Goal: Task Accomplishment & Management: Manage account settings

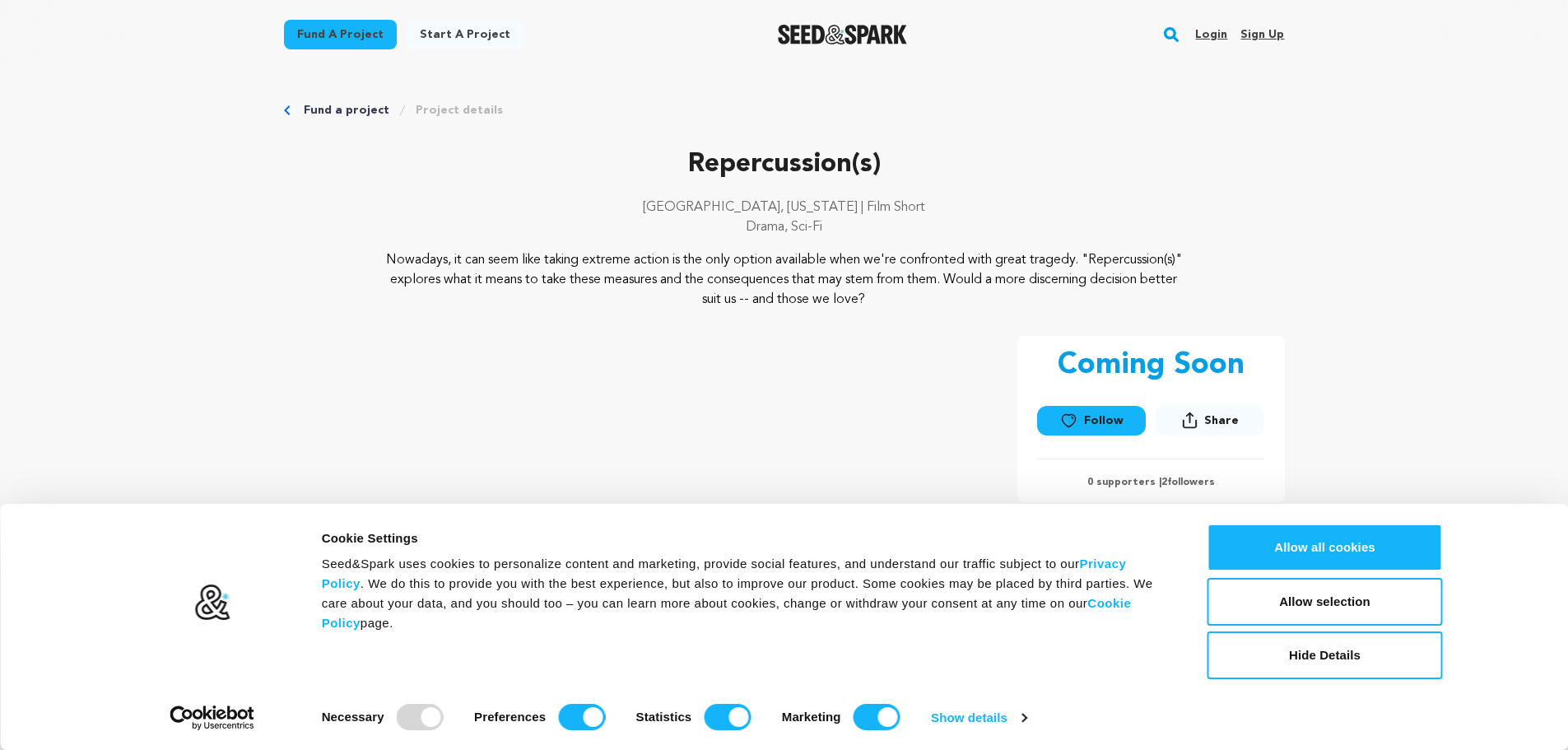
click at [1219, 38] on link "Login" at bounding box center [1211, 35] width 32 height 27
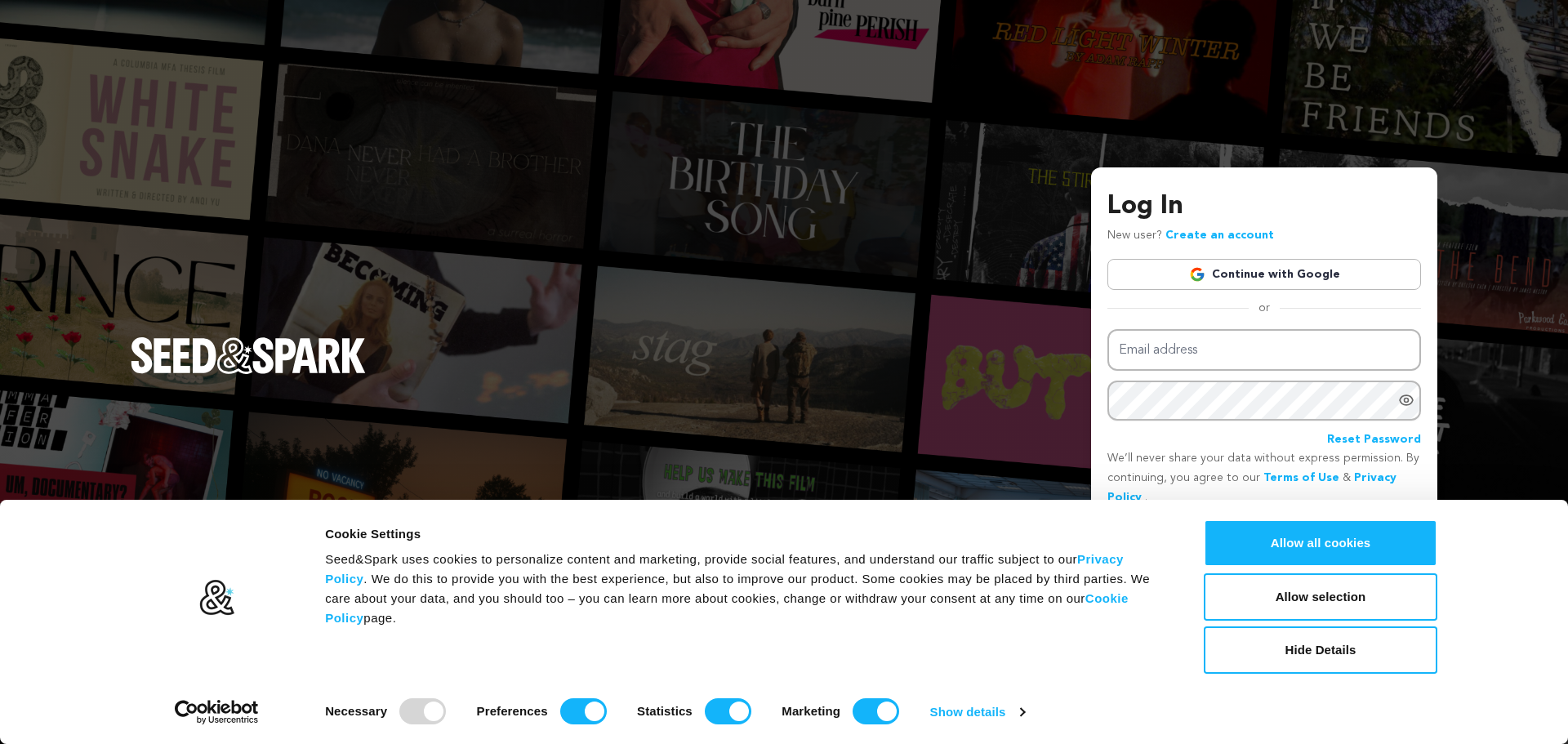
type input "trevor.hollen@gmail.com"
click at [1266, 275] on link "Continue with Google" at bounding box center [1264, 275] width 314 height 31
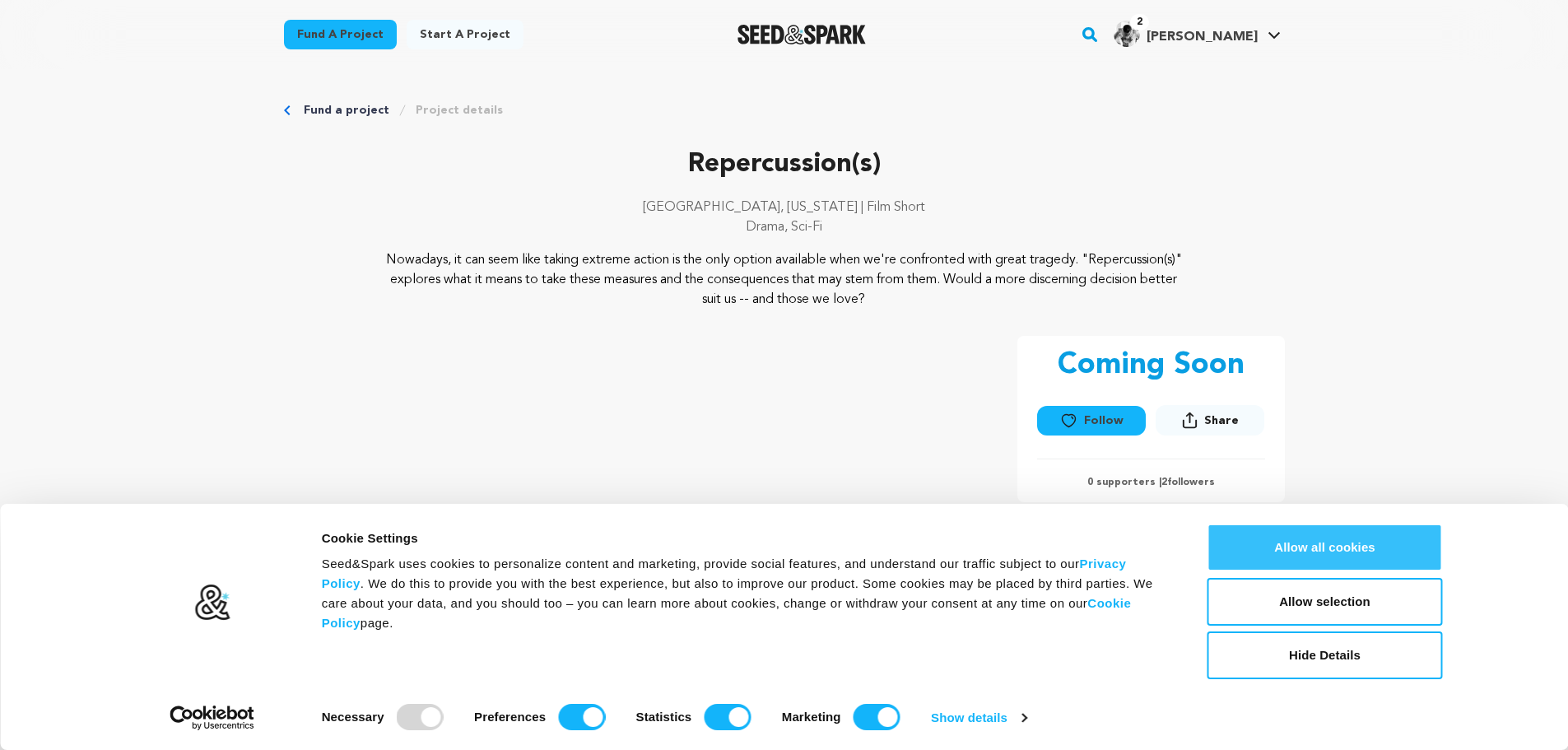
click at [1344, 541] on button "Allow all cookies" at bounding box center [1325, 548] width 235 height 48
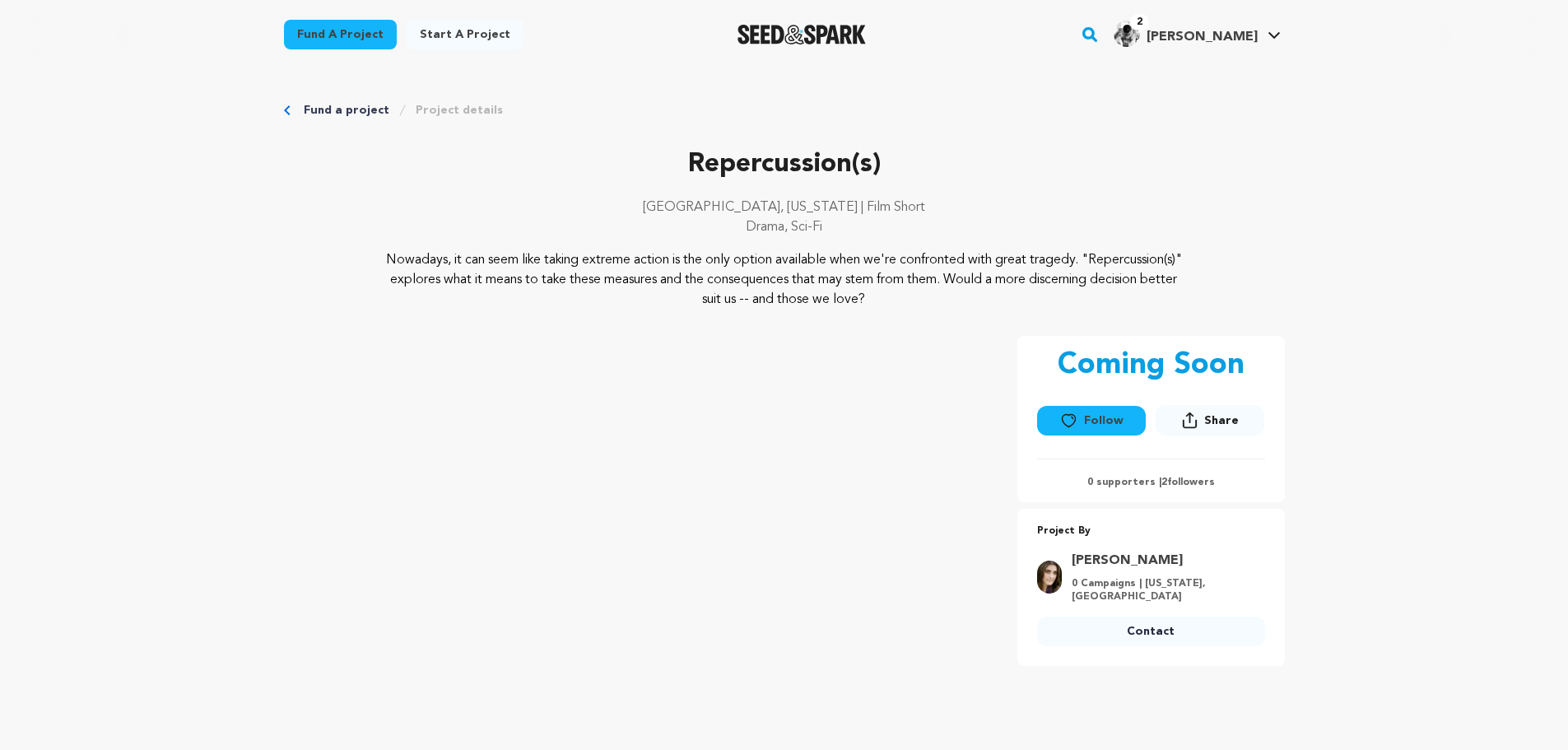
scroll to position [165, 0]
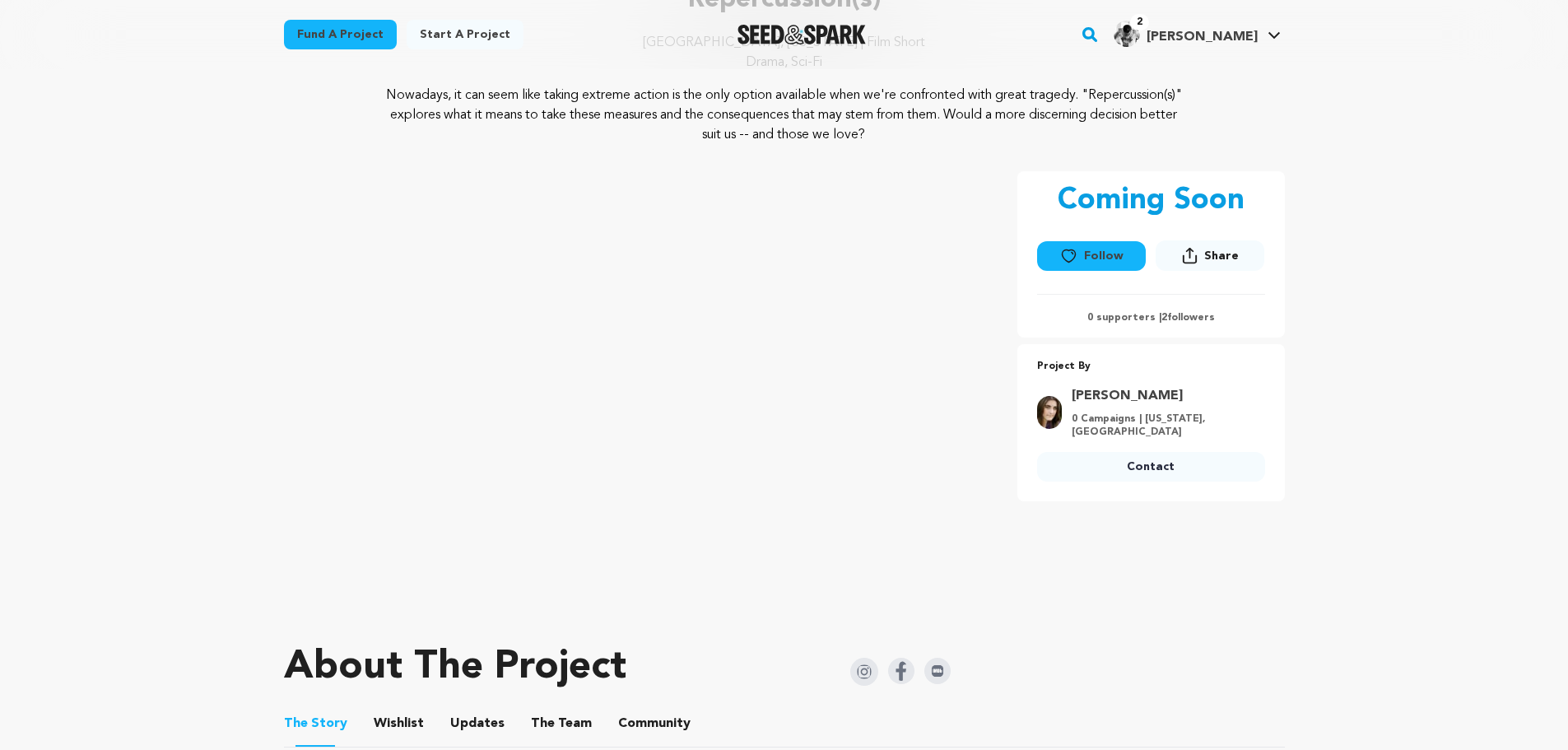
click at [1070, 255] on icon at bounding box center [1069, 256] width 17 height 17
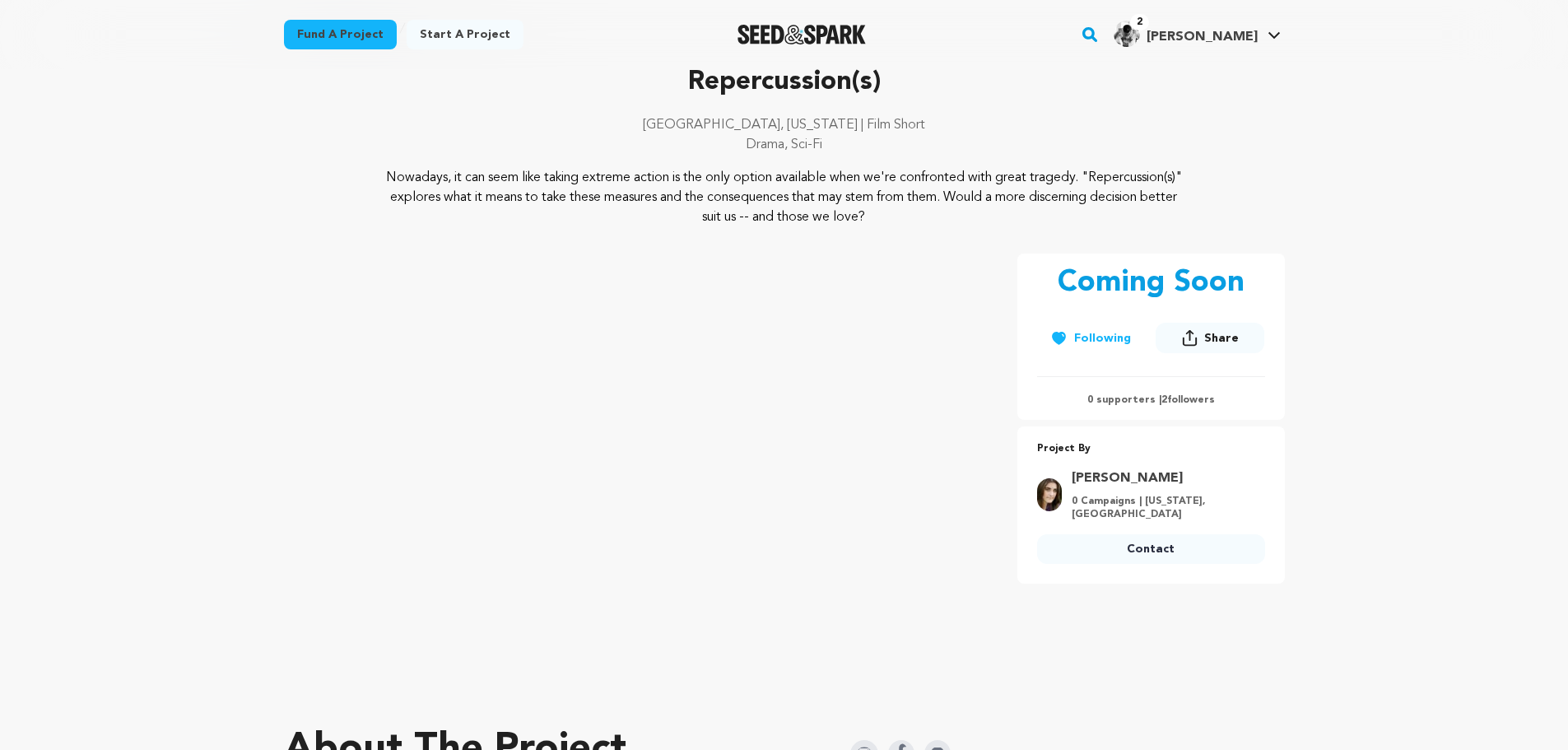
scroll to position [0, 0]
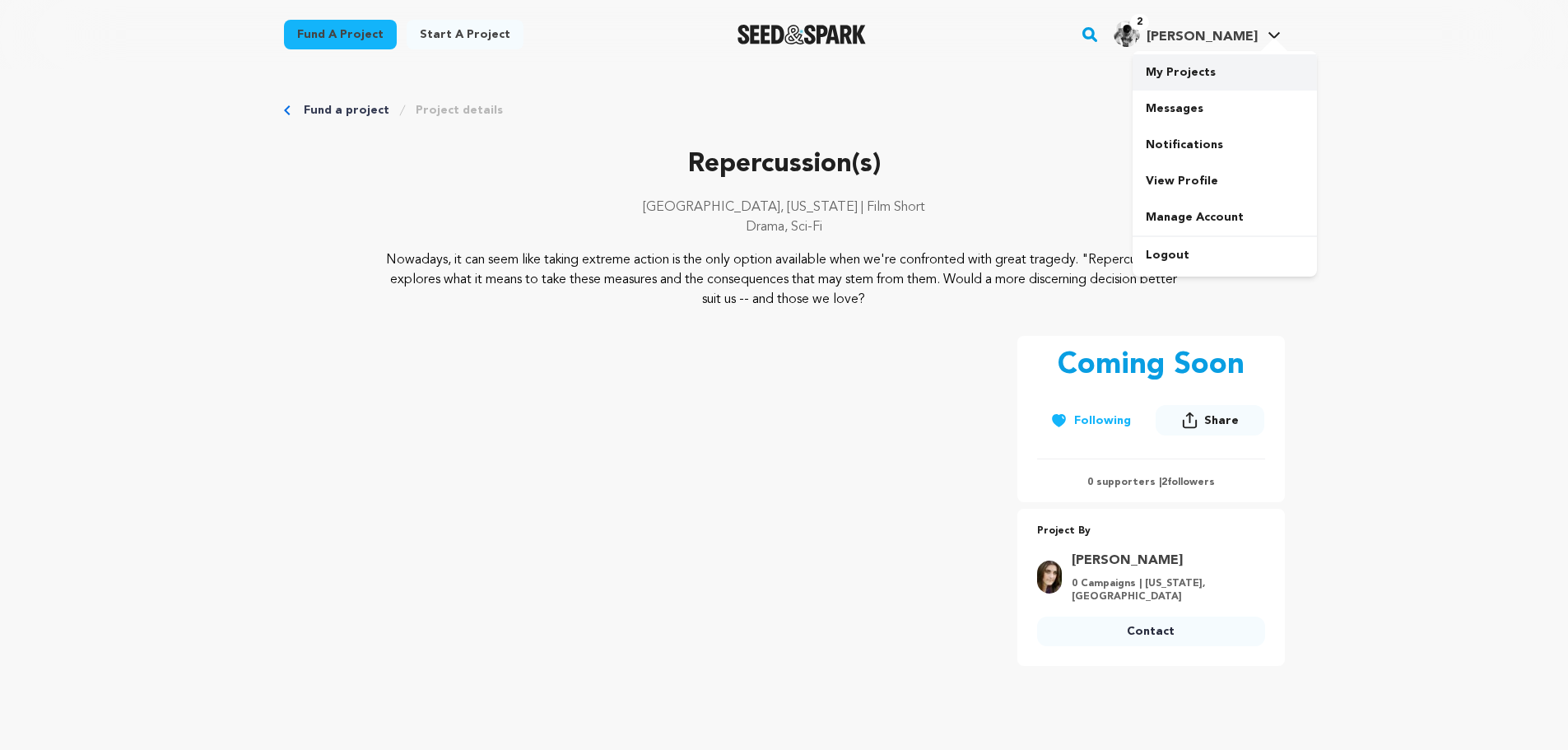
click at [1180, 67] on link "My Projects" at bounding box center [1224, 73] width 185 height 36
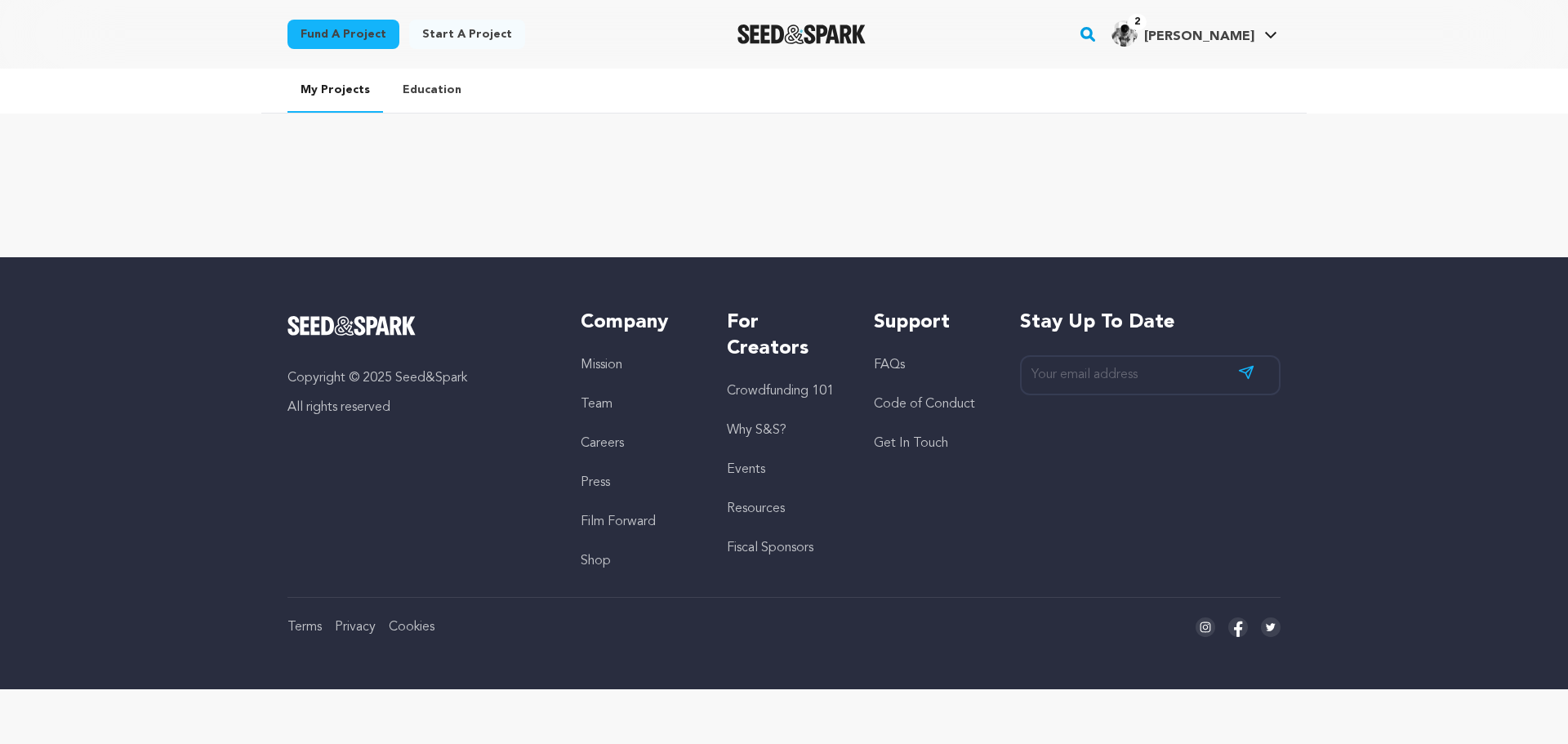
click at [404, 92] on link "Education" at bounding box center [431, 90] width 85 height 43
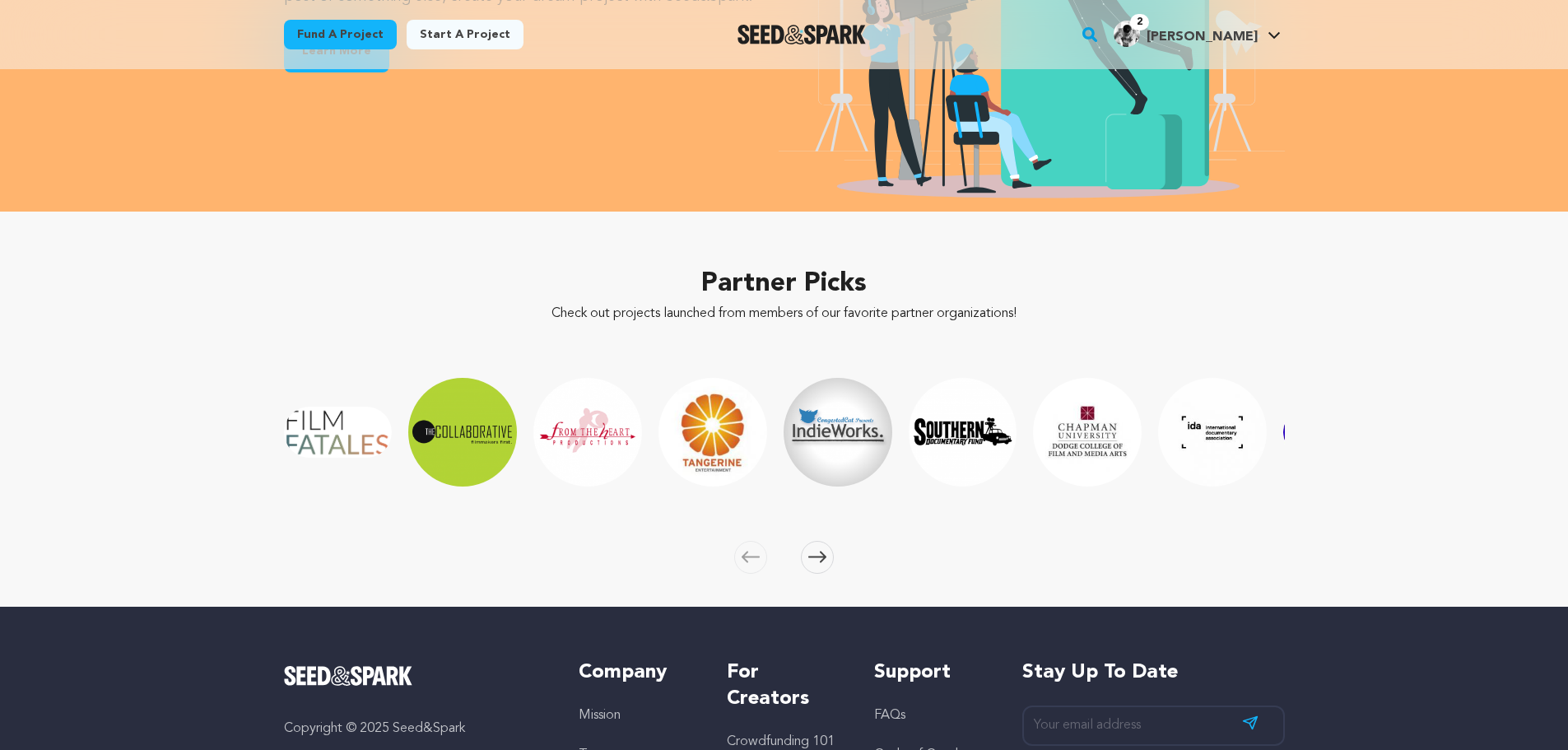
scroll to position [2553, 0]
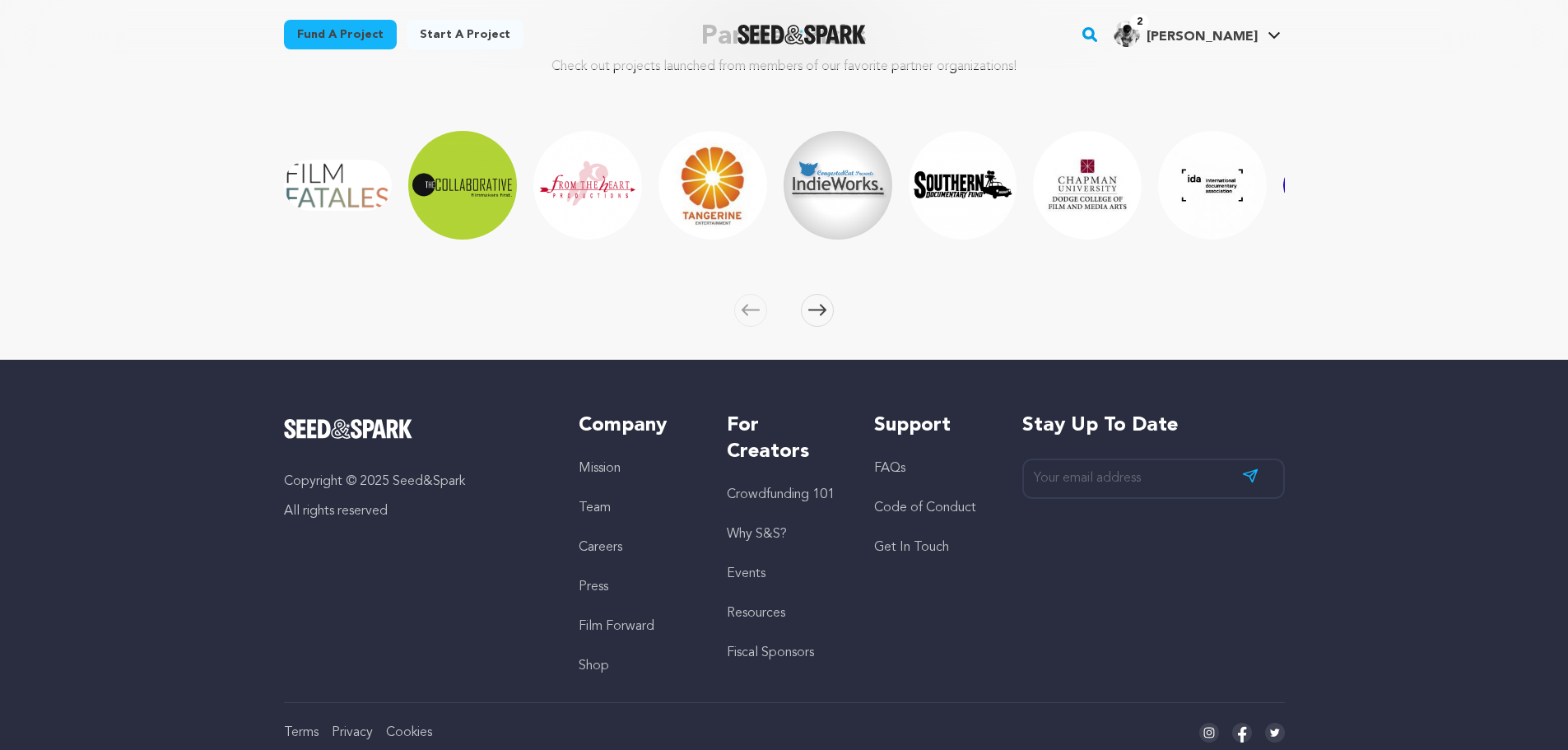
click at [822, 304] on icon at bounding box center [818, 310] width 18 height 12
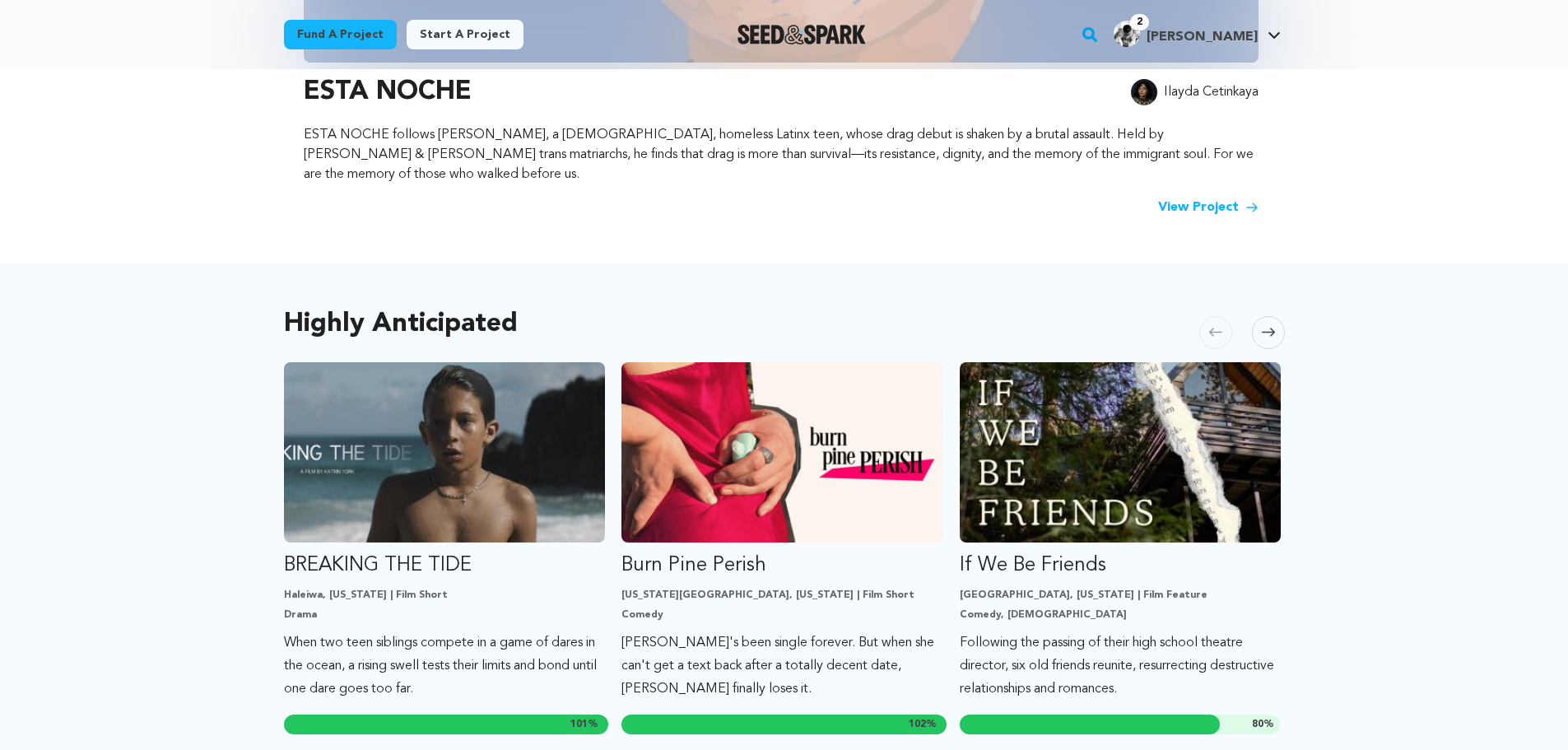
scroll to position [577, 0]
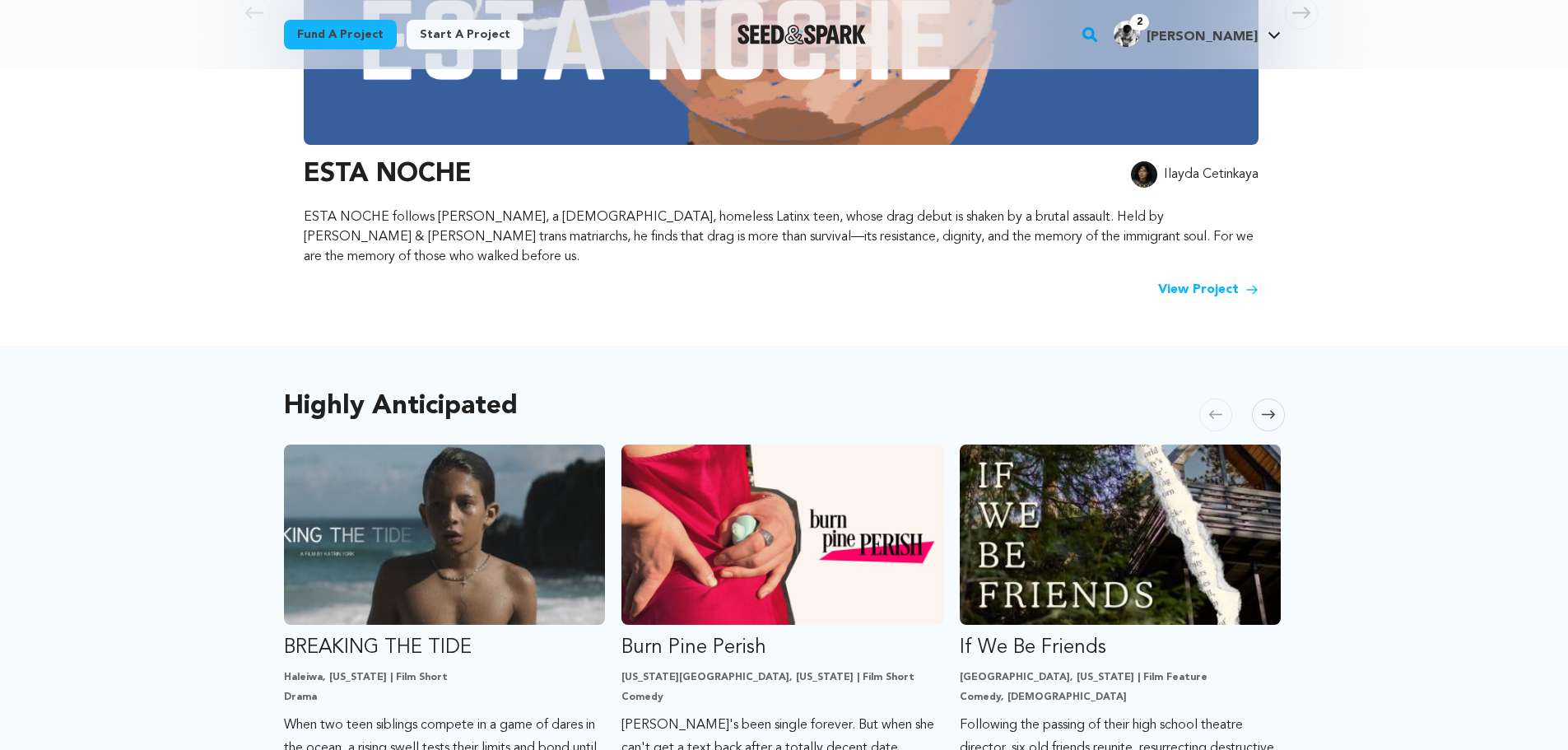
click at [1273, 409] on icon at bounding box center [1268, 414] width 13 height 12
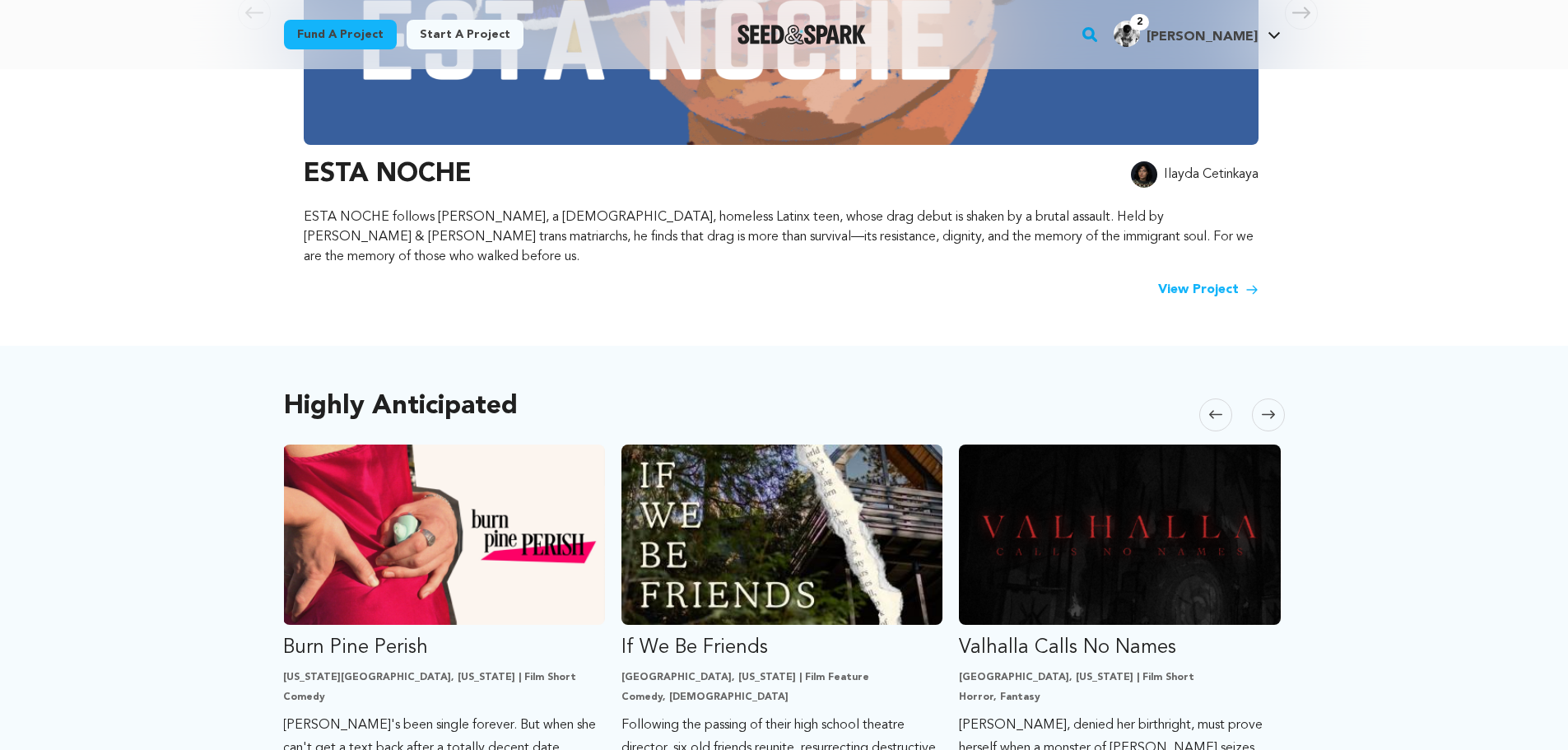
click at [1273, 409] on icon at bounding box center [1268, 414] width 13 height 12
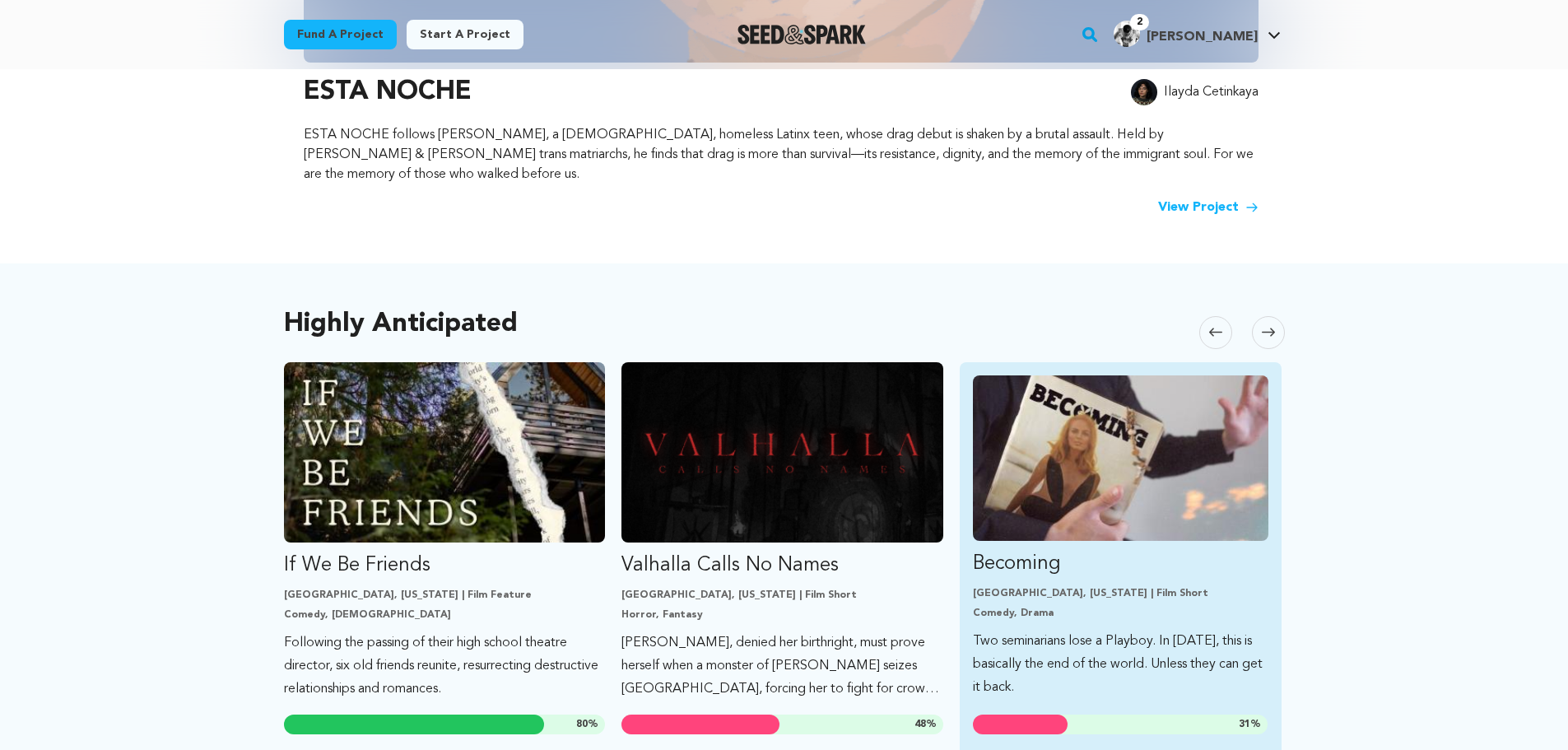
scroll to position [741, 0]
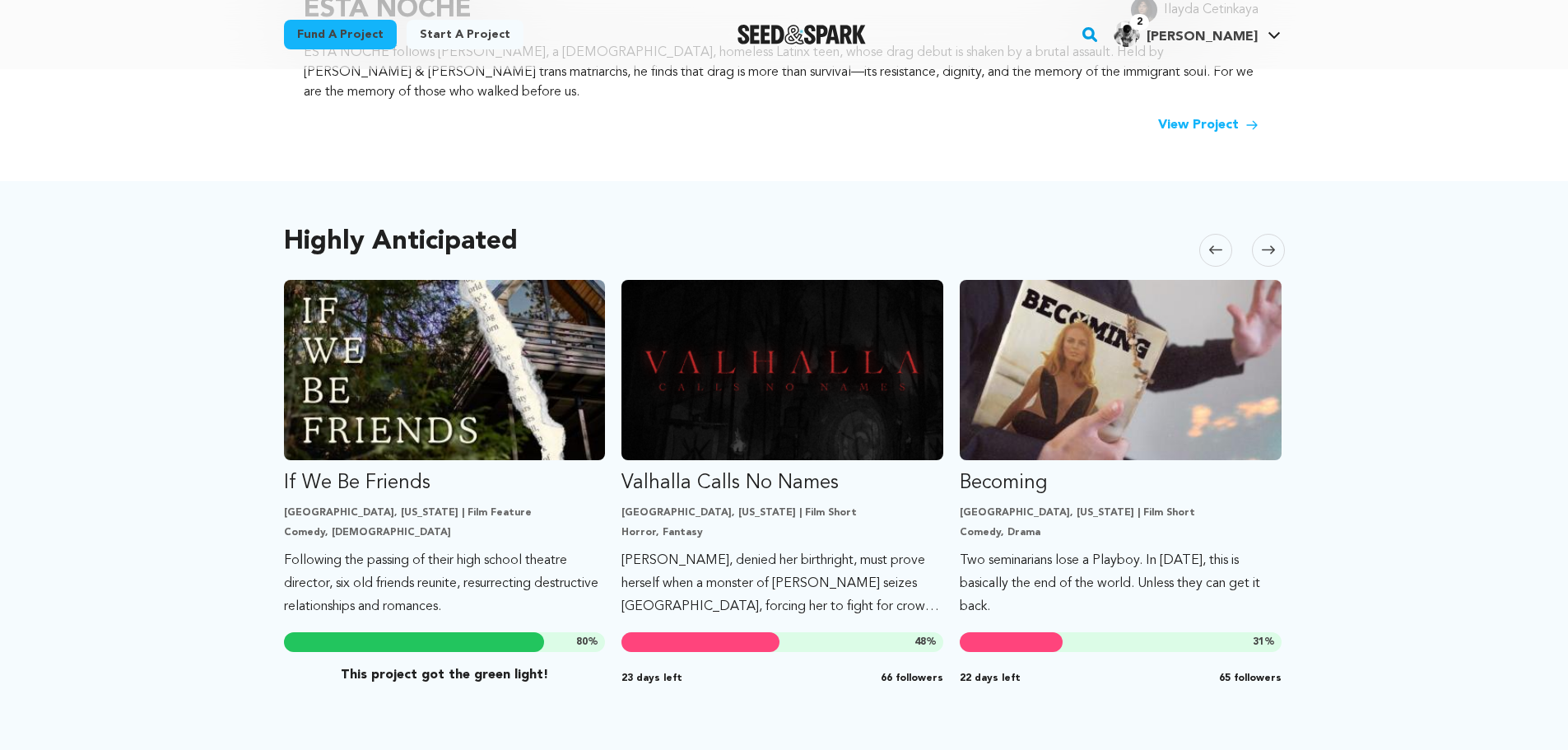
click at [1262, 246] on icon at bounding box center [1268, 250] width 13 height 8
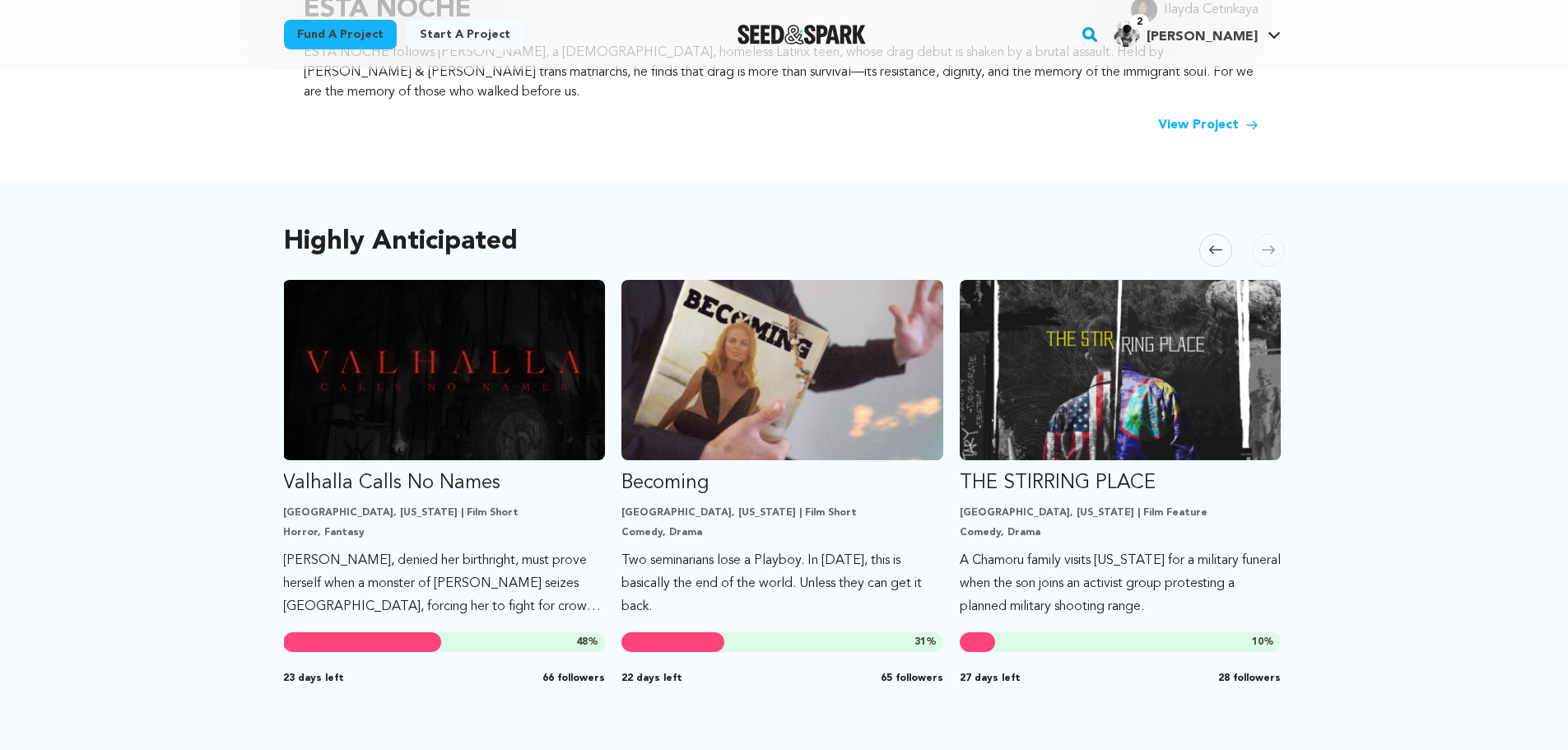
click at [1263, 240] on span at bounding box center [1268, 250] width 33 height 33
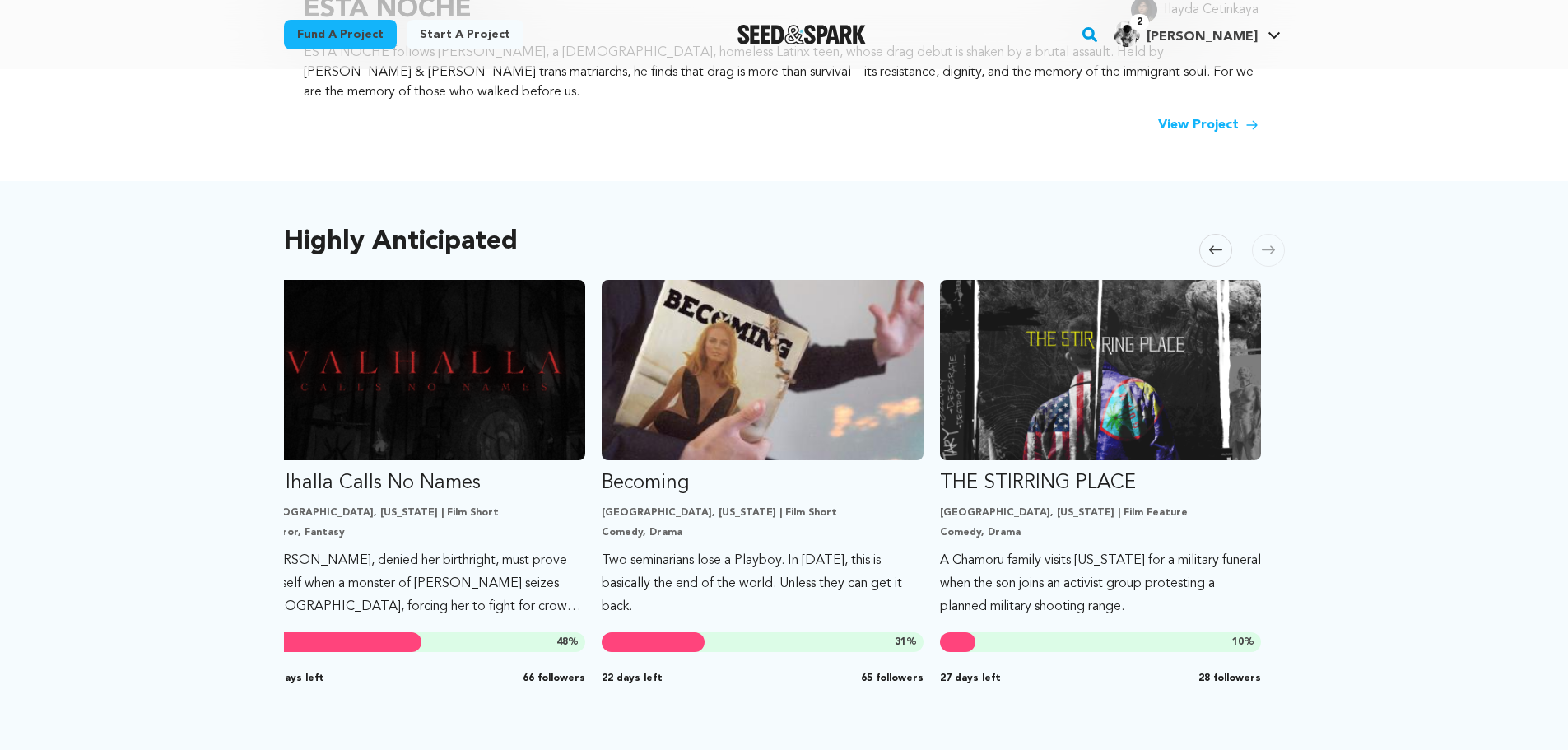
click at [1265, 244] on icon at bounding box center [1268, 249] width 13 height 12
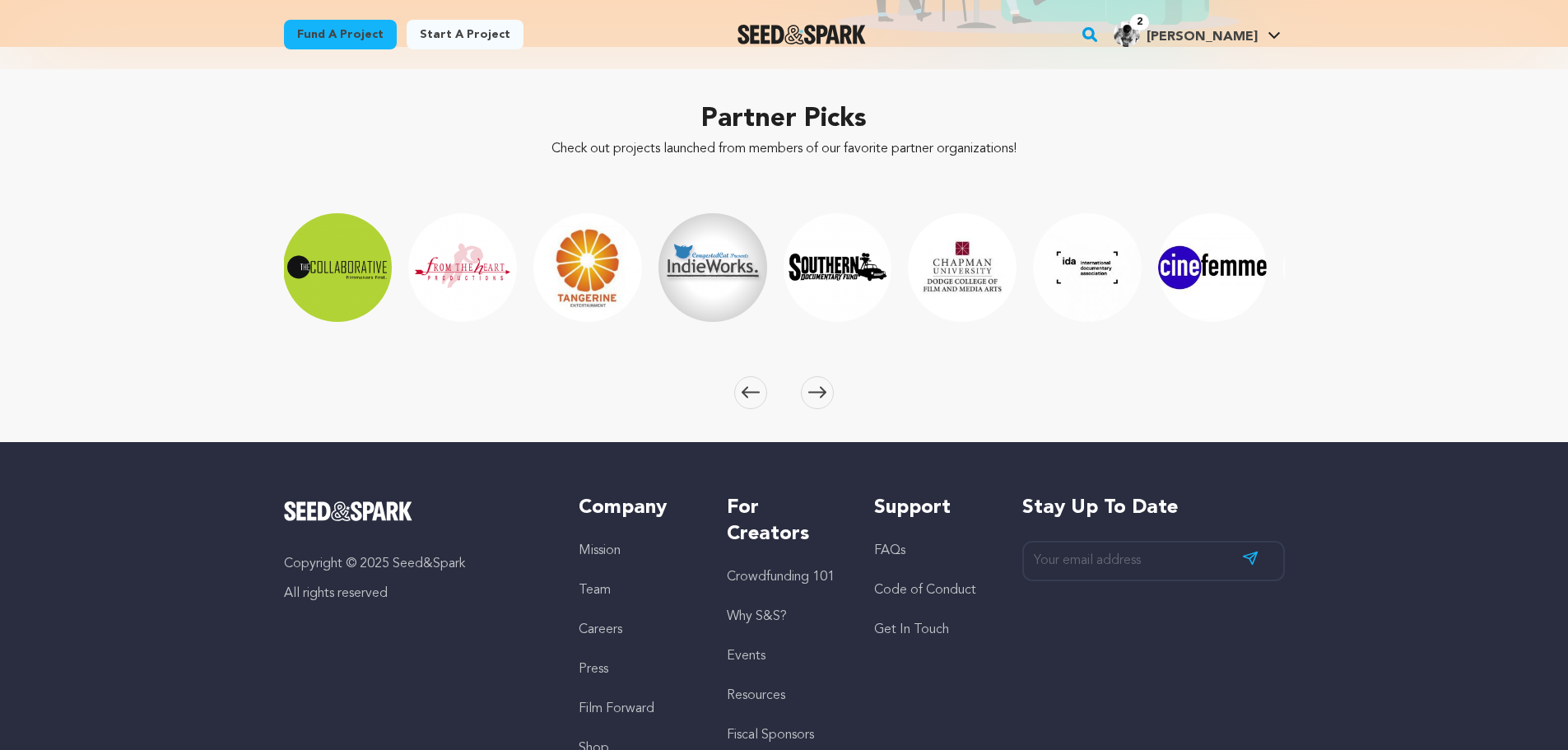
scroll to position [2580, 0]
